Goal: Communication & Community: Participate in discussion

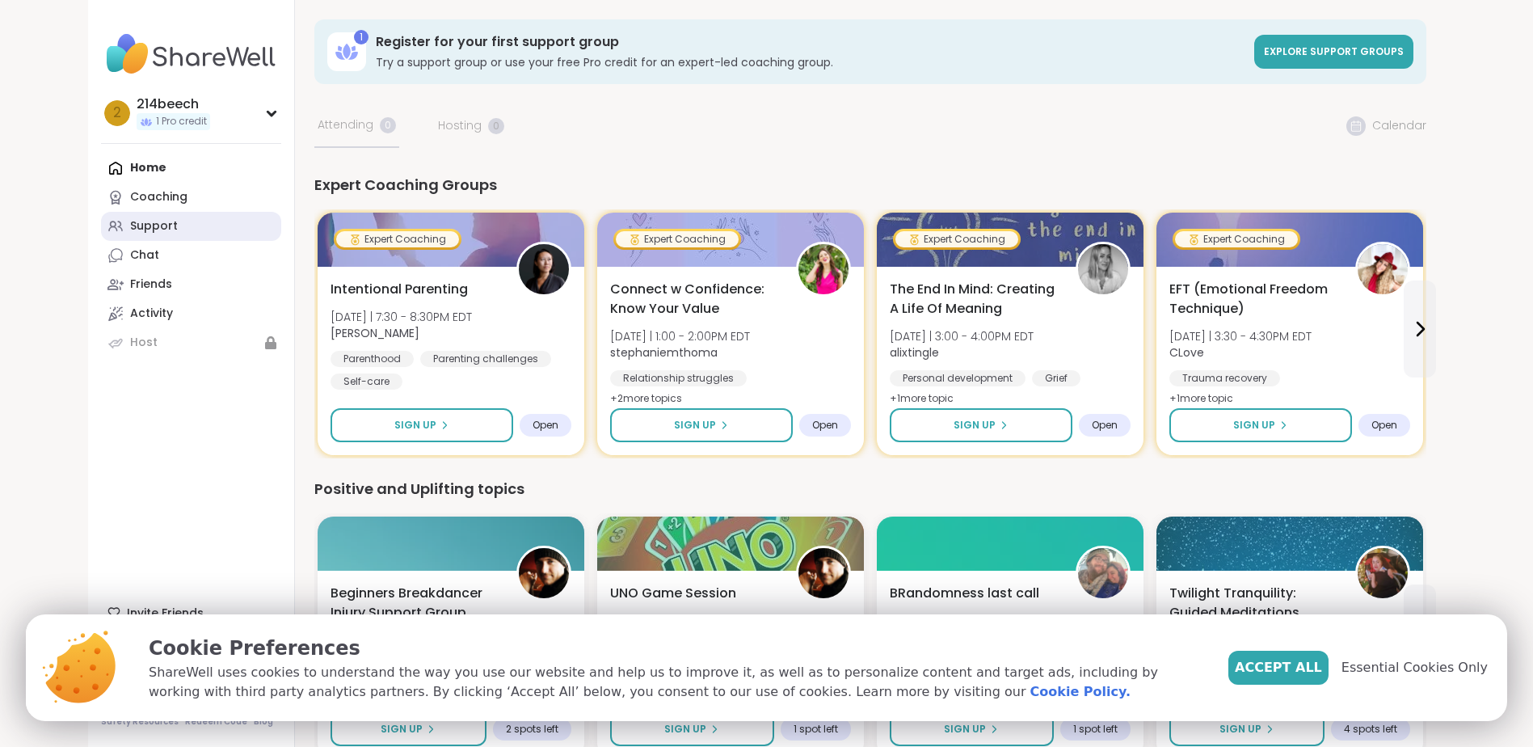
click at [191, 229] on link "Support" at bounding box center [191, 226] width 180 height 29
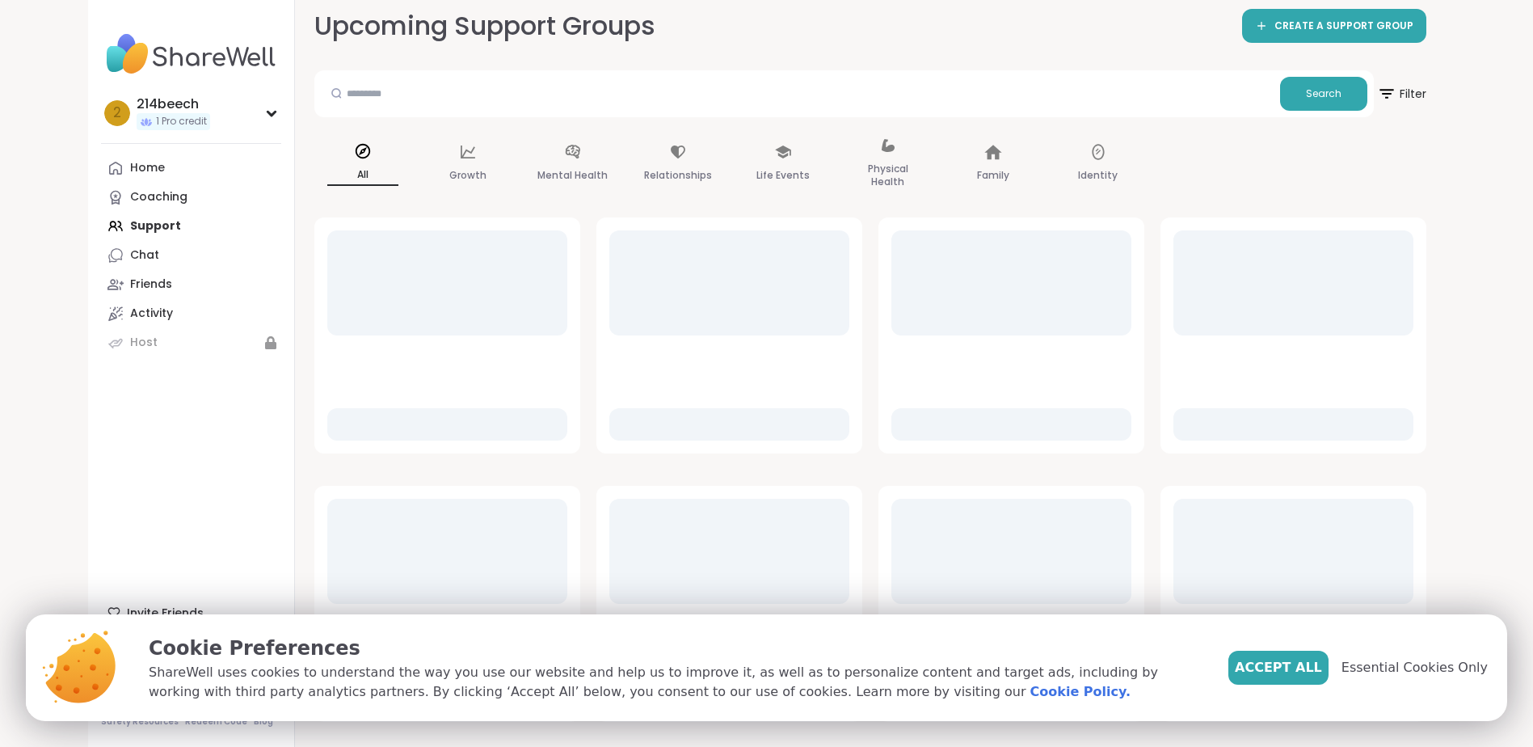
scroll to position [135, 0]
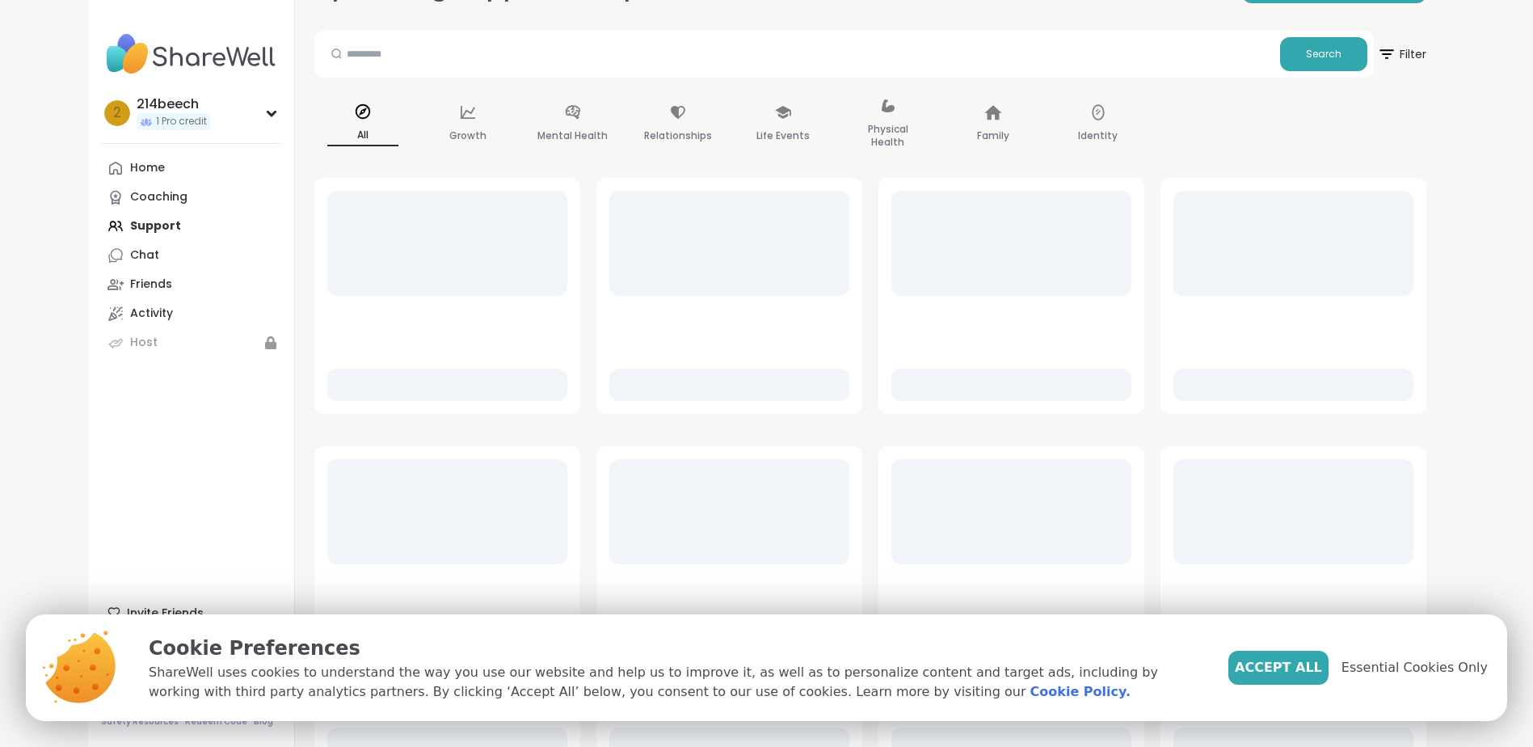
click at [1306, 667] on span "Accept All" at bounding box center [1278, 667] width 87 height 19
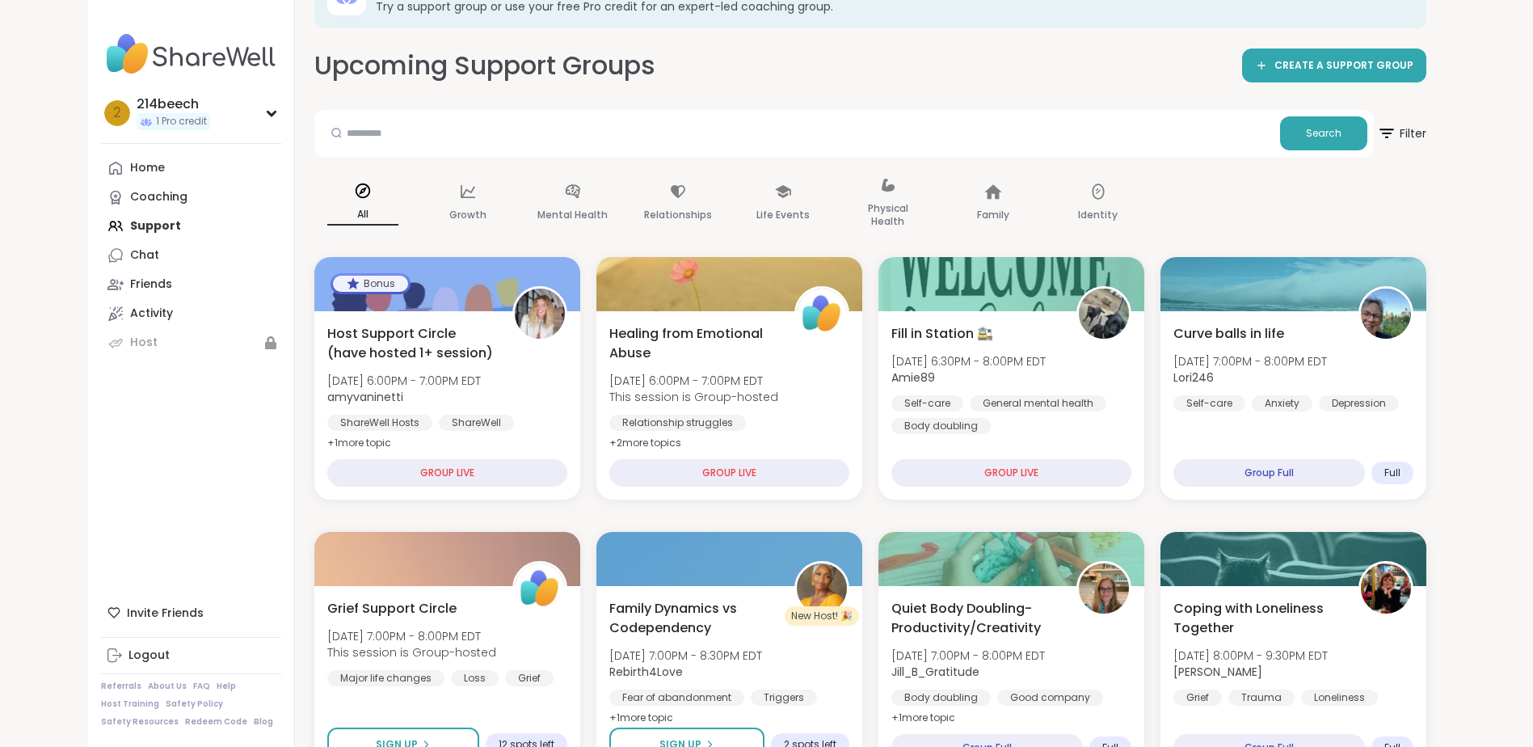
scroll to position [0, 0]
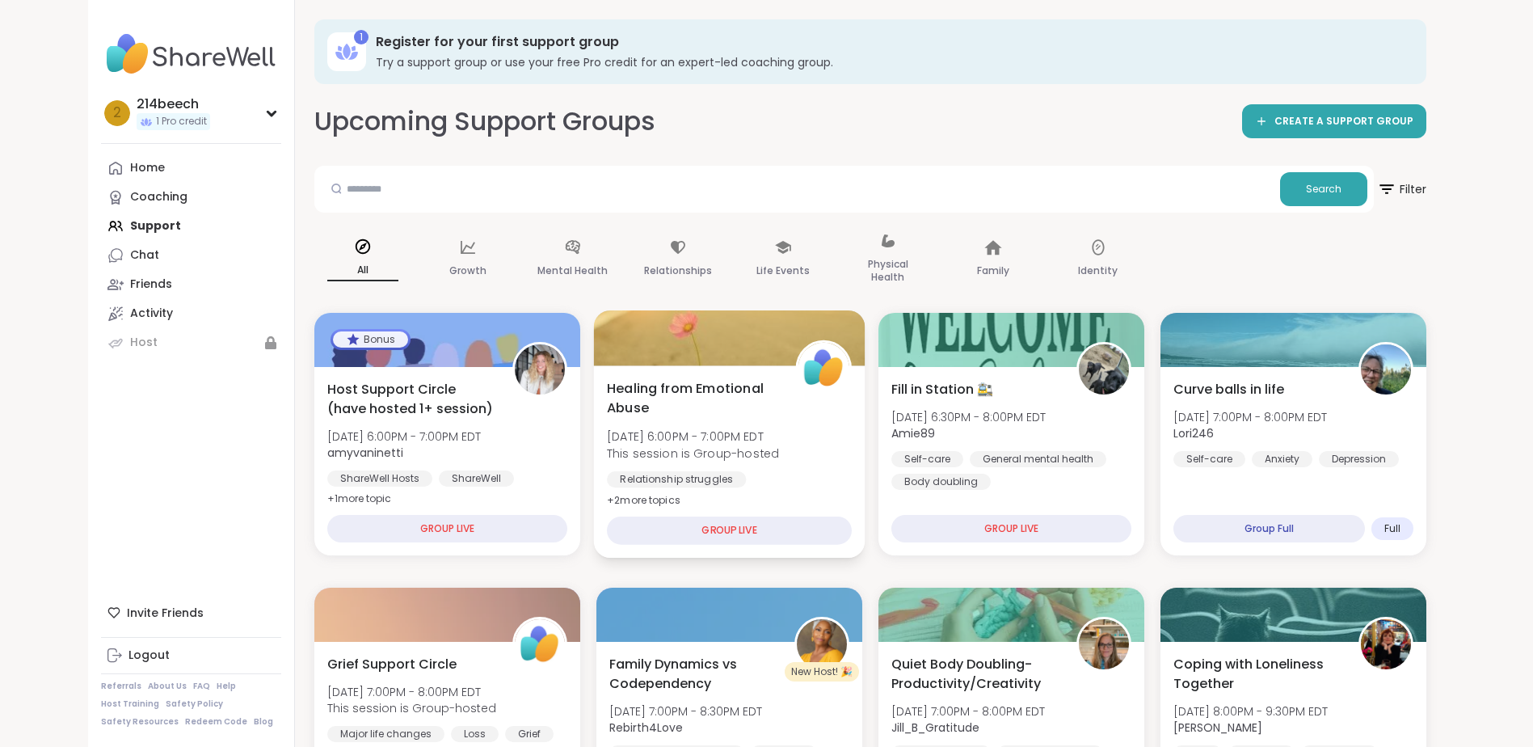
click at [723, 390] on span "Healing from Emotional Abuse" at bounding box center [692, 398] width 170 height 40
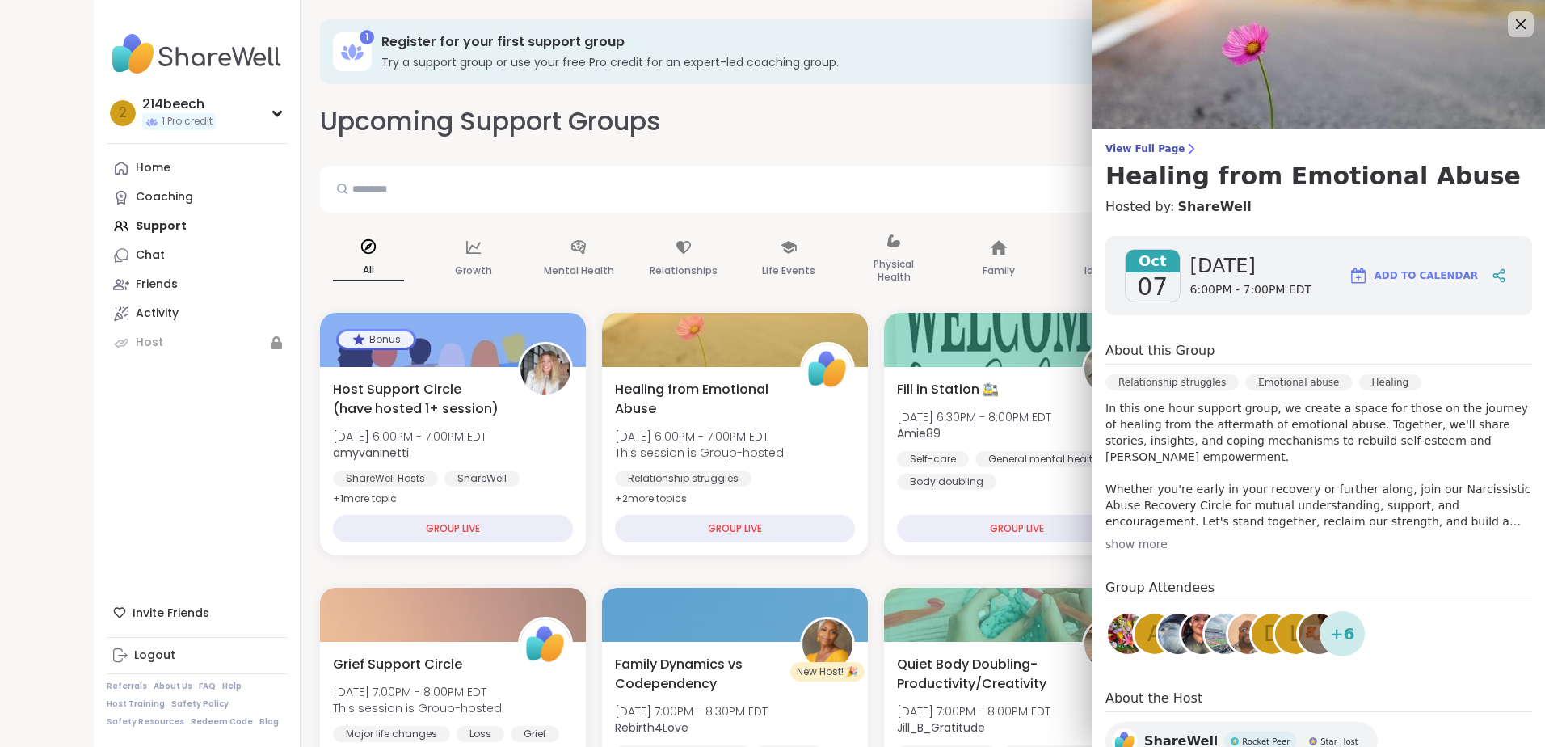
click at [1146, 150] on span "View Full Page" at bounding box center [1318, 148] width 427 height 13
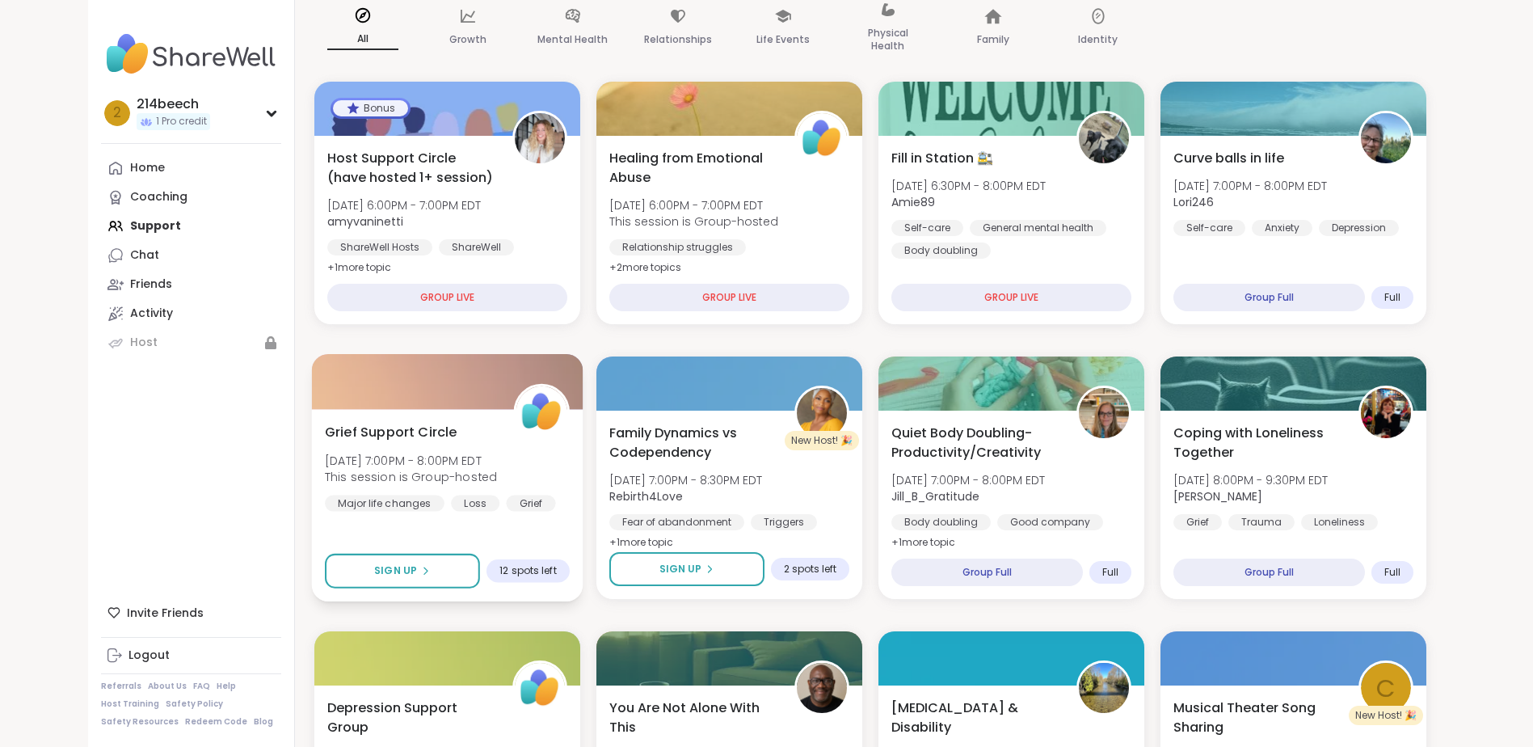
scroll to position [269, 0]
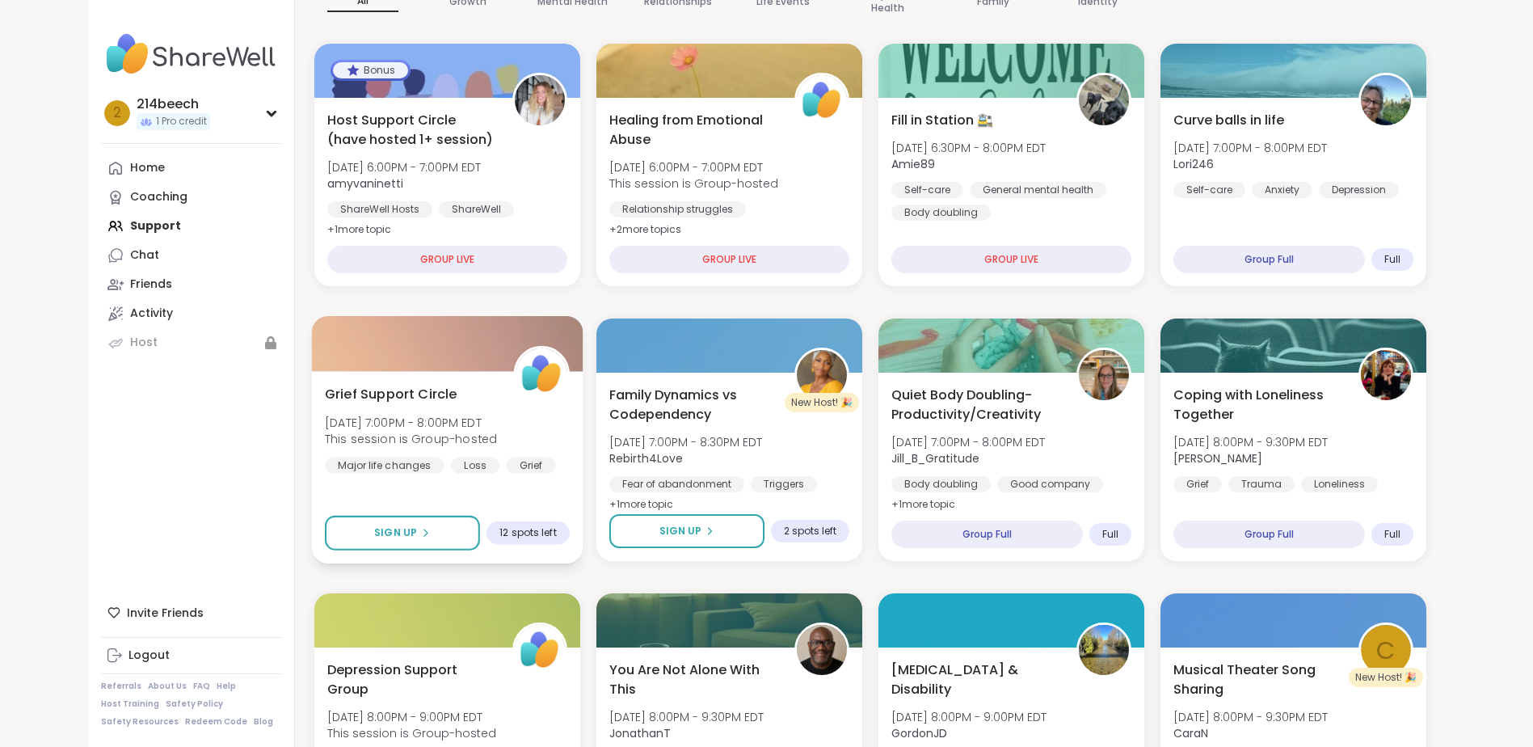
click at [402, 397] on span "Grief Support Circle" at bounding box center [391, 393] width 132 height 19
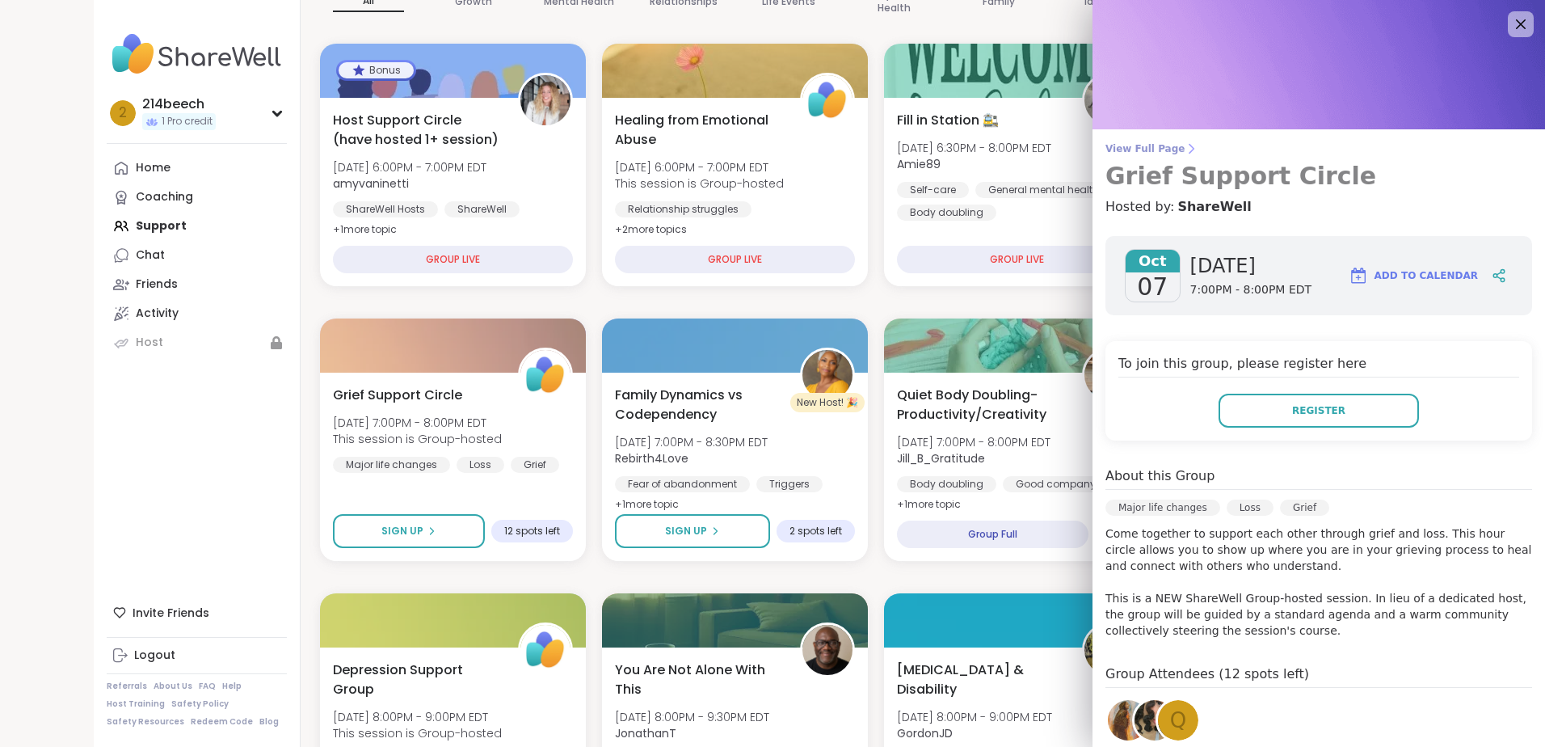
click at [1141, 147] on span "View Full Page" at bounding box center [1318, 148] width 427 height 13
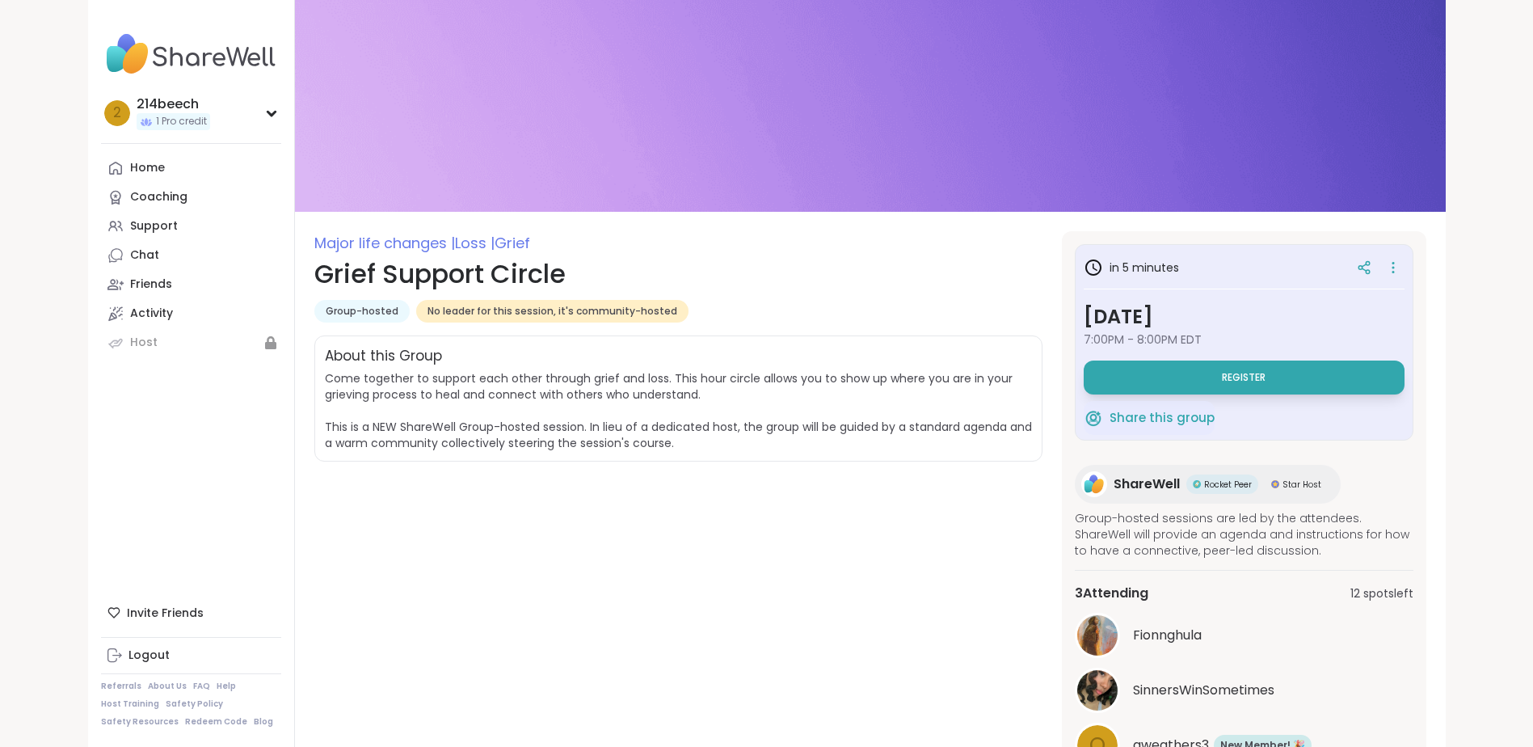
scroll to position [2, 0]
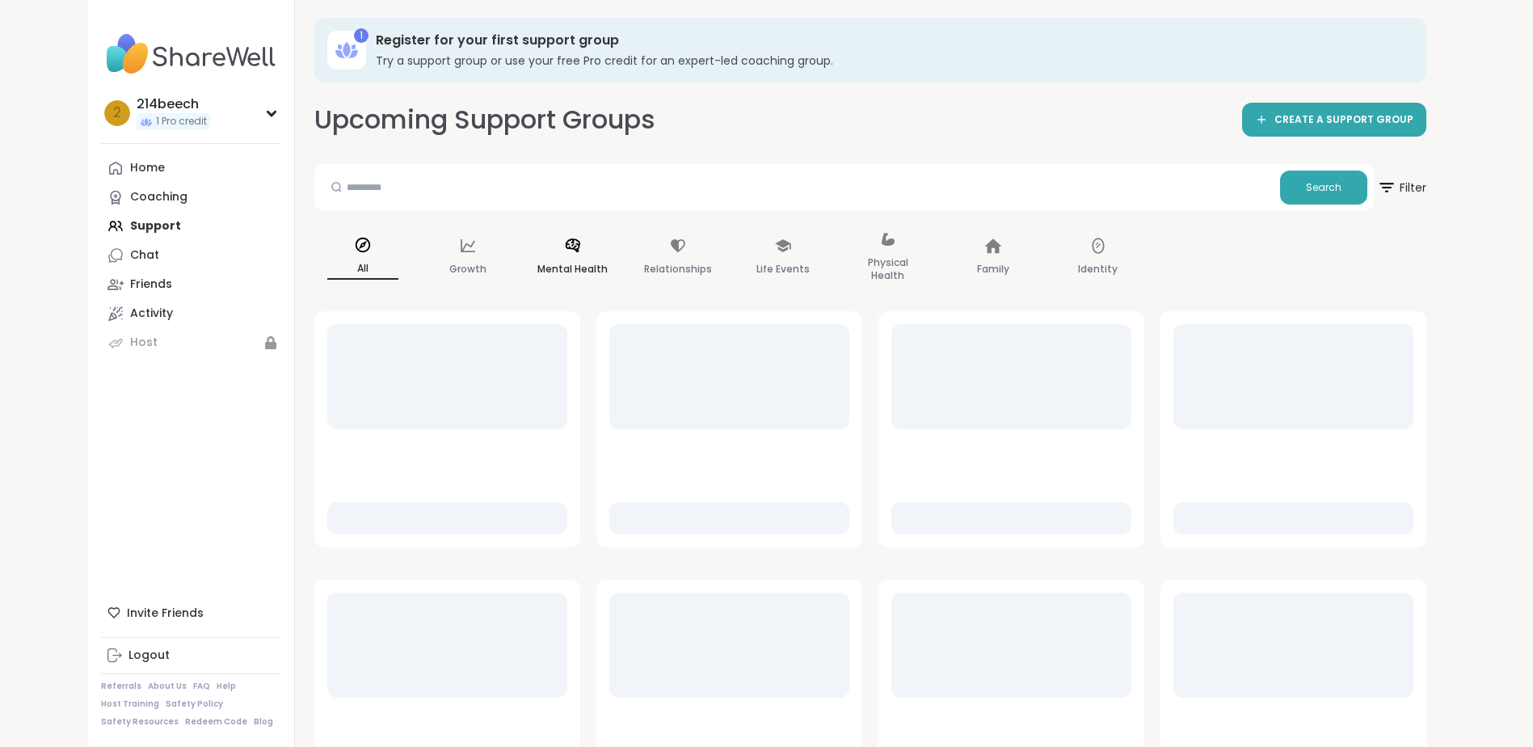
click at [591, 264] on p "Mental Health" at bounding box center [572, 268] width 70 height 19
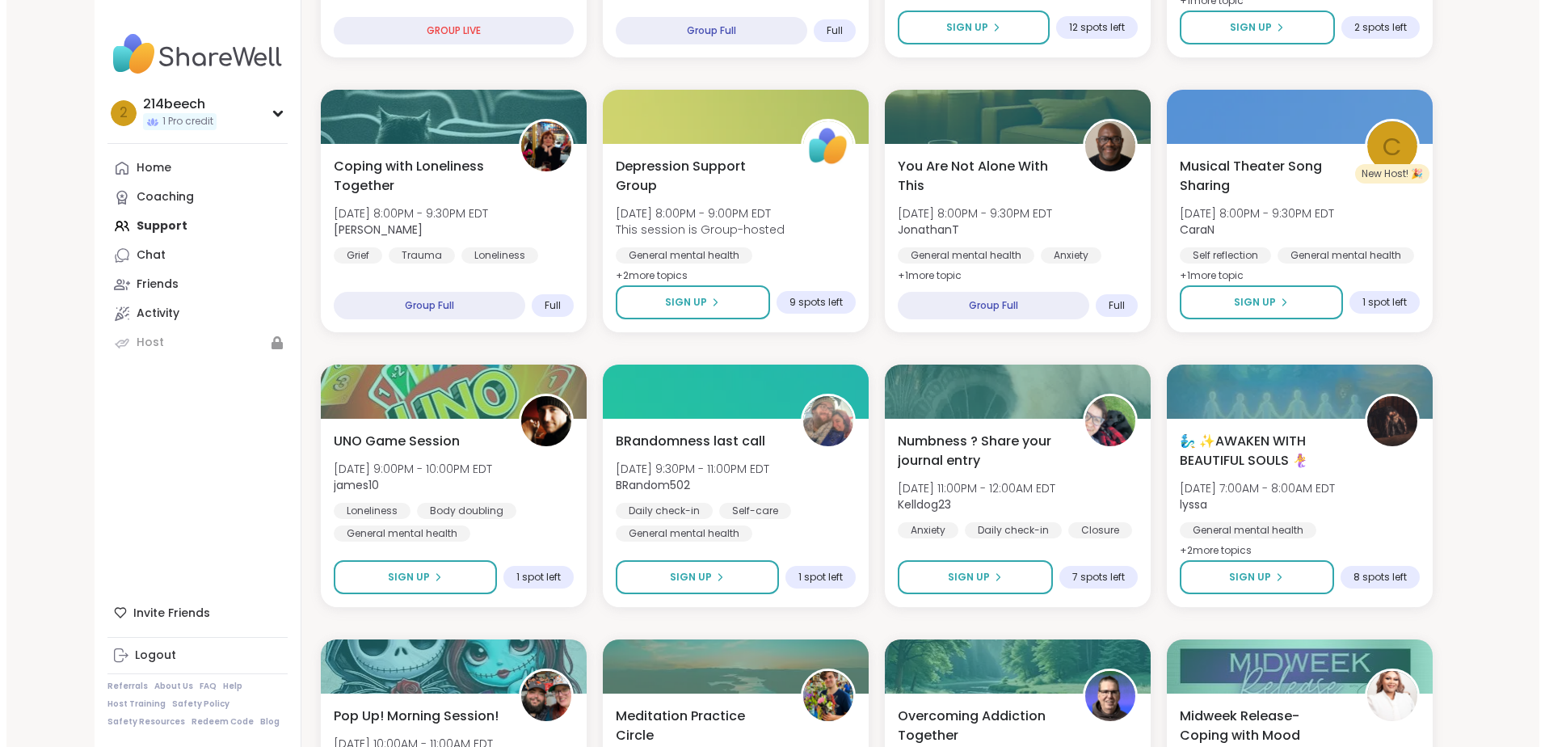
scroll to position [271, 0]
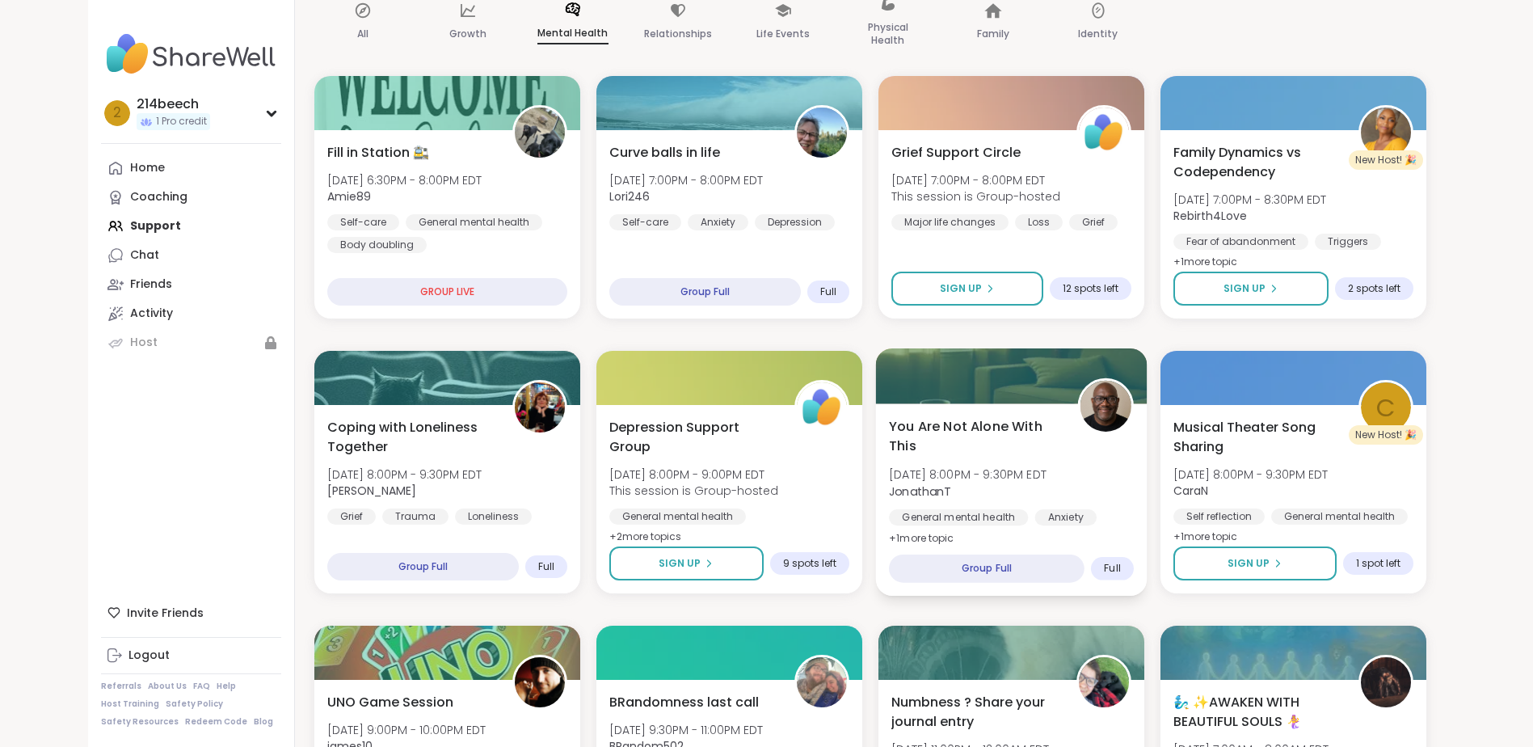
drag, startPoint x: 963, startPoint y: 427, endPoint x: 995, endPoint y: 490, distance: 70.8
click at [995, 490] on span "JonathanT" at bounding box center [968, 490] width 158 height 16
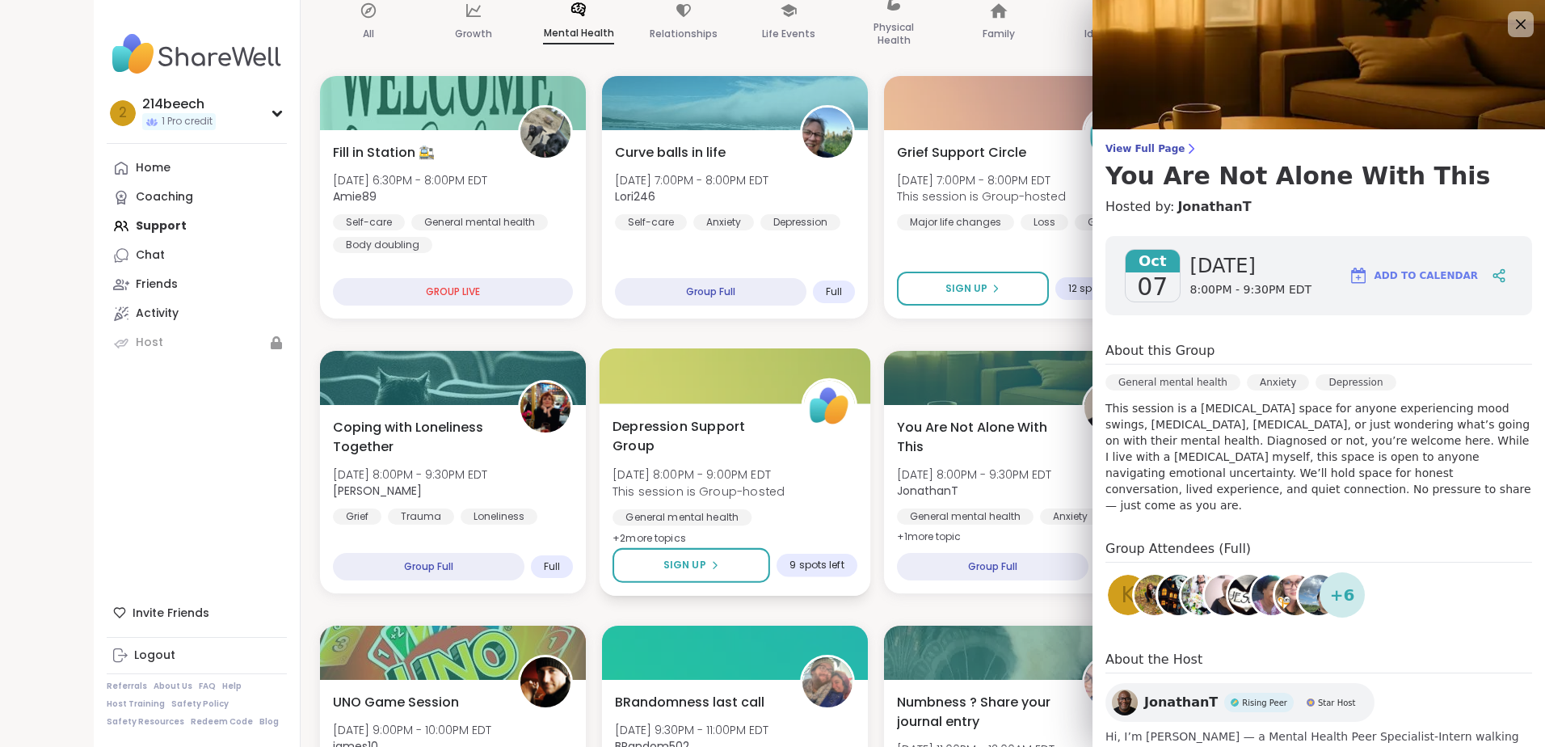
click at [762, 494] on span "This session is Group-hosted" at bounding box center [698, 490] width 172 height 16
